Goal: Information Seeking & Learning: Learn about a topic

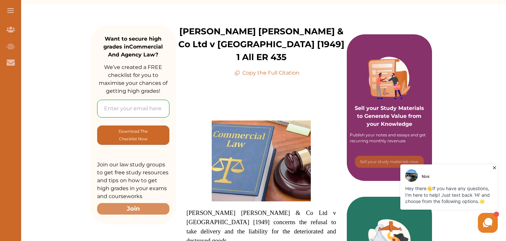
scroll to position [74, 0]
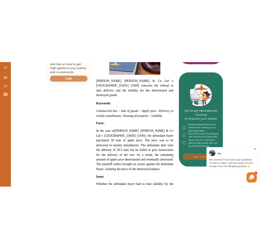
scroll to position [259, 0]
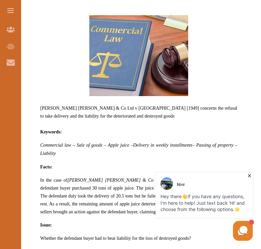
click at [248, 175] on icon at bounding box center [250, 175] width 7 height 7
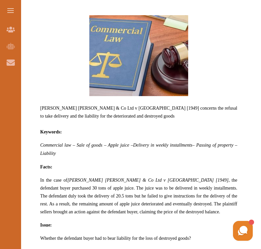
drag, startPoint x: 261, startPoint y: 63, endPoint x: 263, endPoint y: 72, distance: 9.1
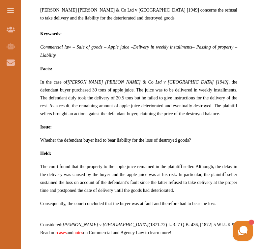
scroll to position [251, 0]
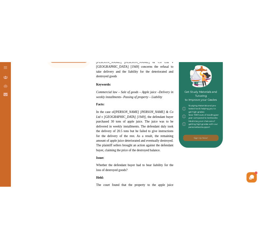
scroll to position [304, 0]
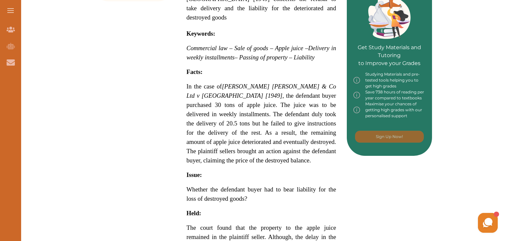
click at [184, 72] on div "[PERSON_NAME] [PERSON_NAME] & Co Ltd v [GEOGRAPHIC_DATA] [1949] concerns the re…" at bounding box center [261, 111] width 171 height 514
drag, startPoint x: 223, startPoint y: 73, endPoint x: 241, endPoint y: 75, distance: 18.7
click at [241, 83] on span "In the case of [PERSON_NAME] [PERSON_NAME] & Co Ltd v [GEOGRAPHIC_DATA] [1949] …" at bounding box center [261, 123] width 150 height 81
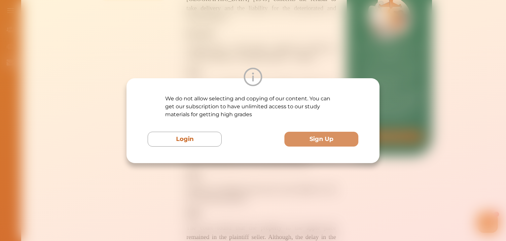
click at [236, 75] on div at bounding box center [252, 77] width 253 height 18
